Goal: Transaction & Acquisition: Obtain resource

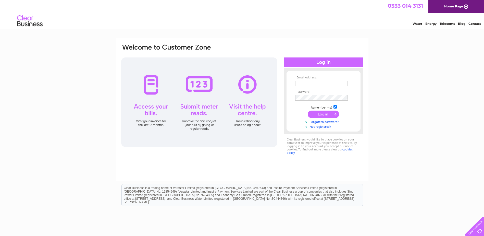
type input "torrancetaxis@hotmail.com"
click at [324, 113] on input "submit" at bounding box center [322, 113] width 31 height 7
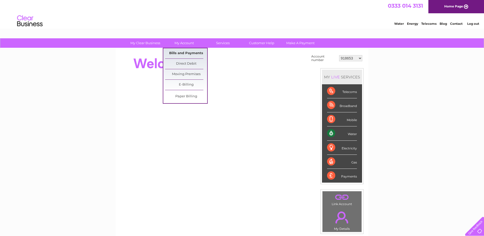
click at [189, 55] on link "Bills and Payments" at bounding box center [186, 53] width 42 height 10
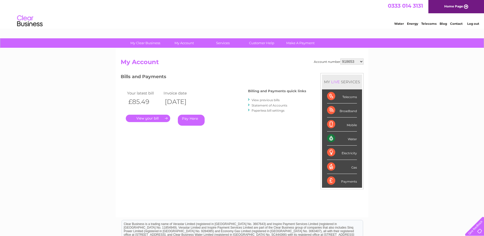
click at [155, 119] on link "." at bounding box center [148, 117] width 44 height 7
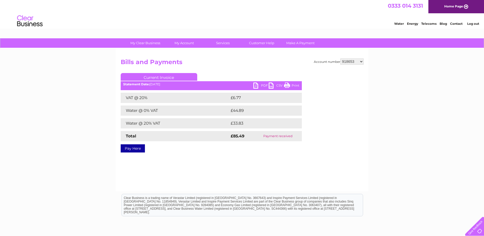
click at [259, 85] on link "PDF" at bounding box center [260, 85] width 15 height 7
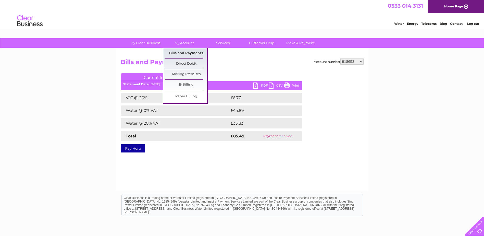
click at [191, 51] on link "Bills and Payments" at bounding box center [186, 53] width 42 height 10
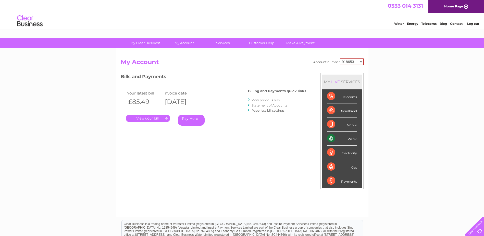
click at [259, 98] on link "View previous bills" at bounding box center [265, 100] width 28 height 4
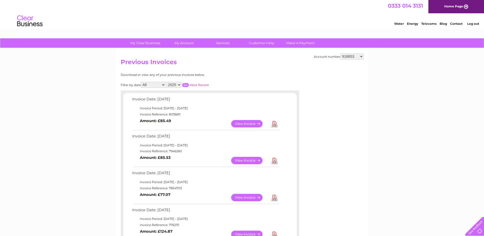
click at [359, 56] on select "918653 30277963" at bounding box center [351, 56] width 23 height 6
select select "30277963"
click at [340, 53] on select "918653 30277963" at bounding box center [351, 56] width 23 height 6
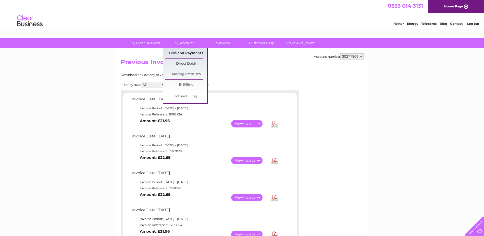
click at [189, 50] on link "Bills and Payments" at bounding box center [186, 53] width 42 height 10
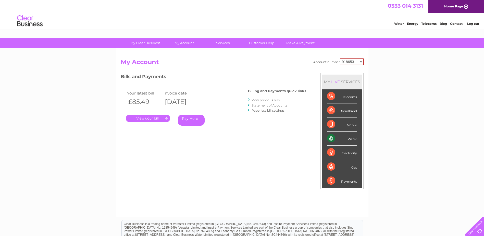
click at [349, 61] on select "918653 30277963" at bounding box center [351, 61] width 24 height 7
select select "30277963"
click at [339, 58] on select "918653 30277963" at bounding box center [351, 61] width 24 height 7
click at [157, 119] on link "." at bounding box center [148, 117] width 44 height 7
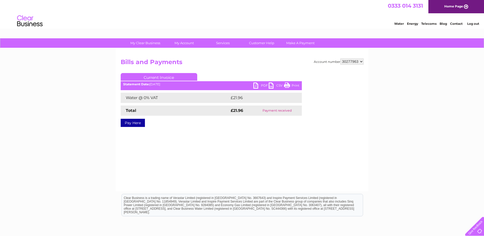
click at [257, 86] on link "PDF" at bounding box center [260, 85] width 15 height 7
click at [471, 24] on link "Log out" at bounding box center [473, 24] width 12 height 4
